Goal: Find contact information: Find contact information

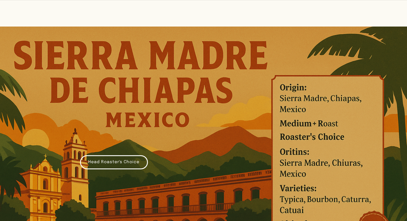
scroll to position [888, 0]
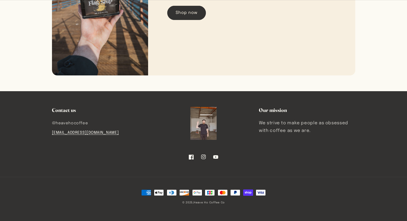
drag, startPoint x: 111, startPoint y: 133, endPoint x: 53, endPoint y: 133, distance: 58.0
click at [53, 133] on li "[EMAIL_ADDRESS][DOMAIN_NAME]" at bounding box center [100, 132] width 96 height 9
copy link "[EMAIL_ADDRESS][DOMAIN_NAME]"
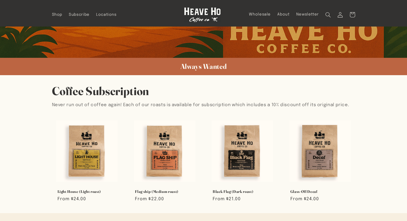
scroll to position [138, 0]
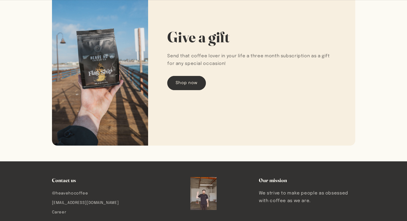
scroll to position [893, 0]
